Goal: Transaction & Acquisition: Download file/media

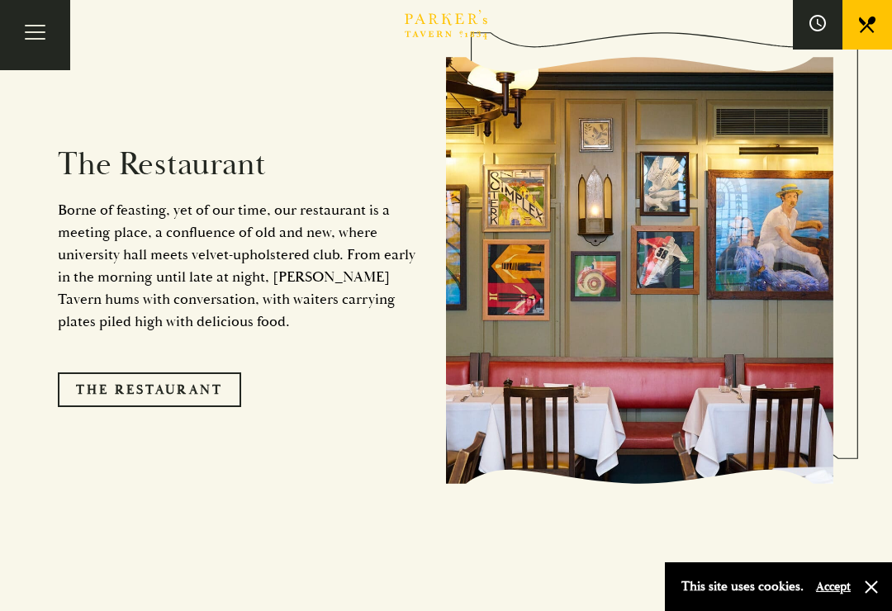
scroll to position [1303, 0]
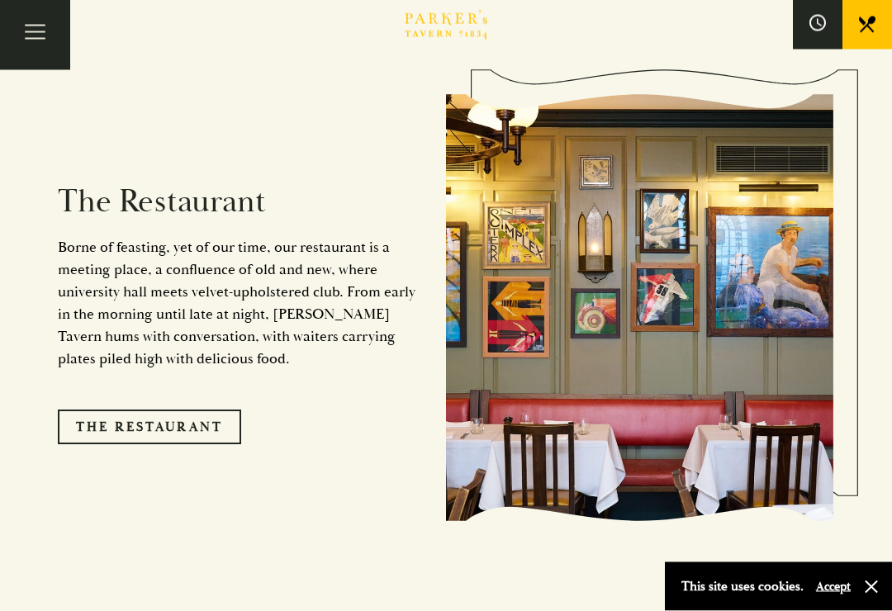
click at [39, 30] on button "Toggle navigation" at bounding box center [35, 35] width 70 height 70
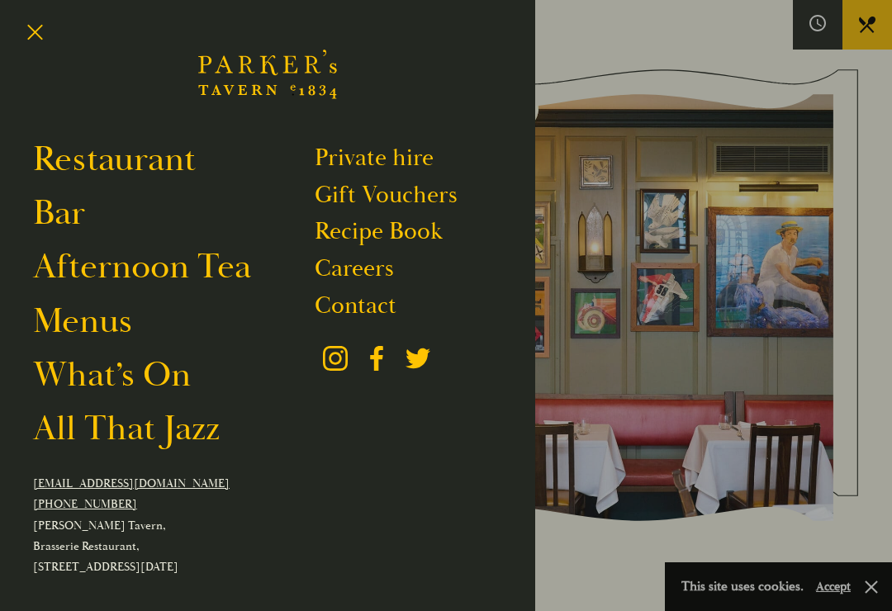
click at [733, 372] on div at bounding box center [446, 305] width 892 height 611
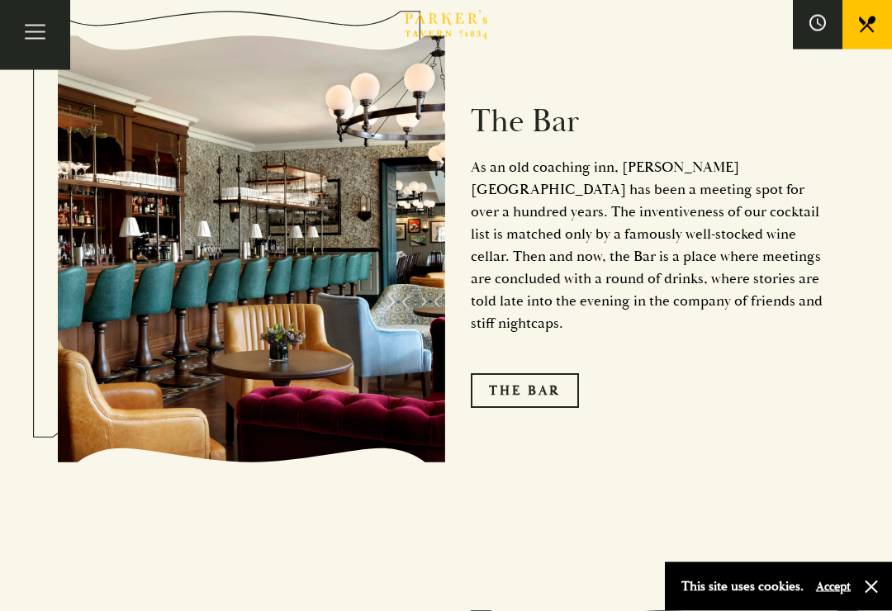
scroll to position [1951, 0]
click at [519, 373] on link "The Bar" at bounding box center [525, 390] width 108 height 35
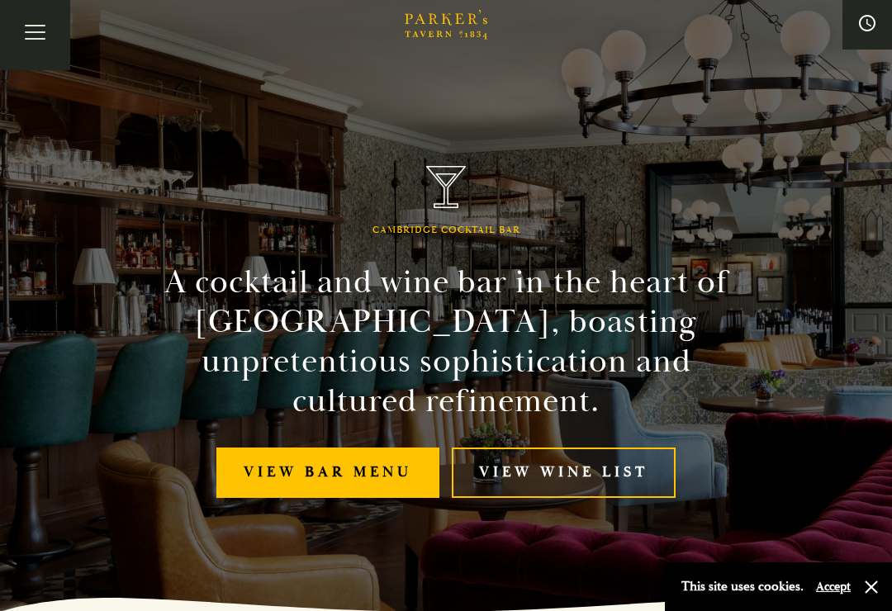
click at [574, 458] on link "View Wine List" at bounding box center [564, 473] width 224 height 50
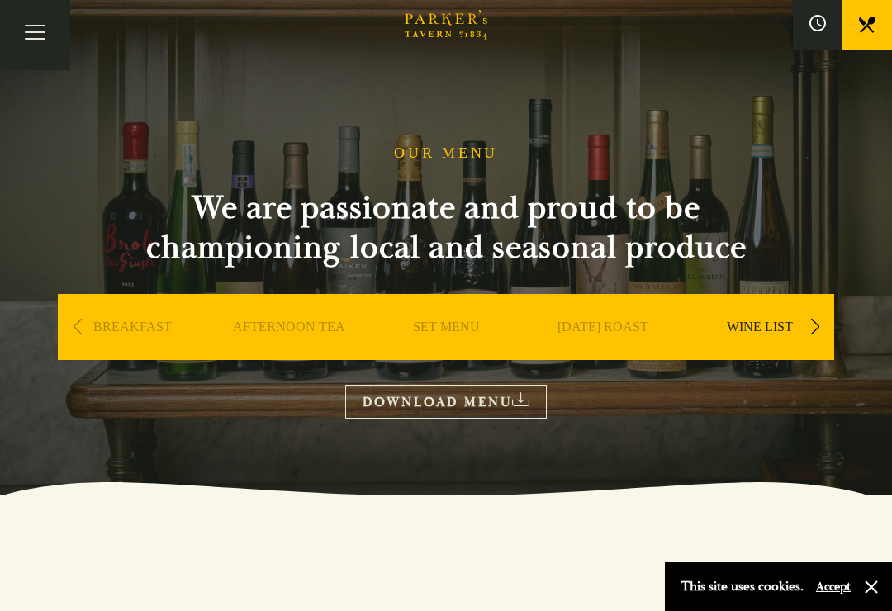
click at [770, 326] on link "WINE LIST" at bounding box center [760, 352] width 66 height 66
click at [515, 404] on link "DOWNLOAD MENU" at bounding box center [446, 402] width 202 height 34
